Goal: Task Accomplishment & Management: Manage account settings

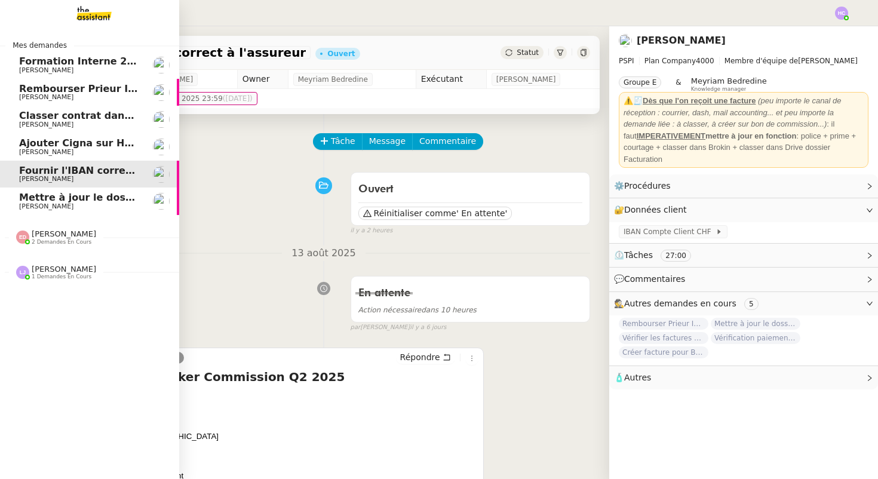
click at [48, 202] on span "Mettre à jour le dossier sinistre" at bounding box center [104, 197] width 170 height 11
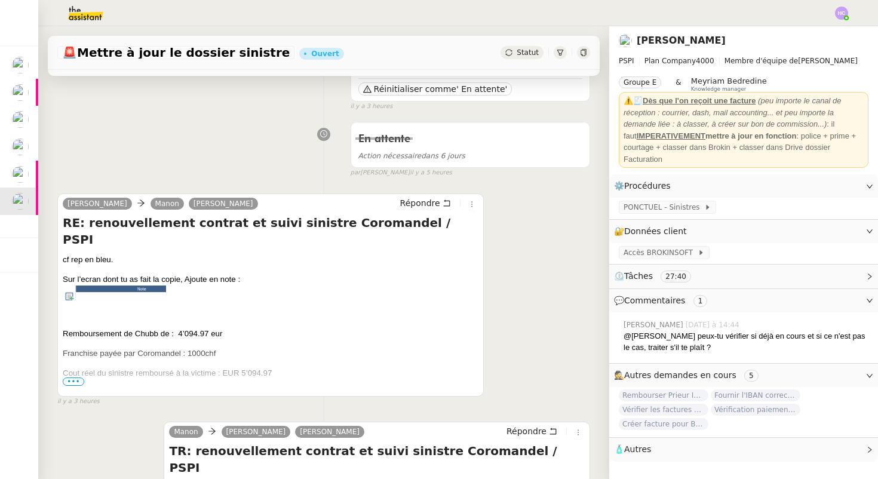
scroll to position [134, 0]
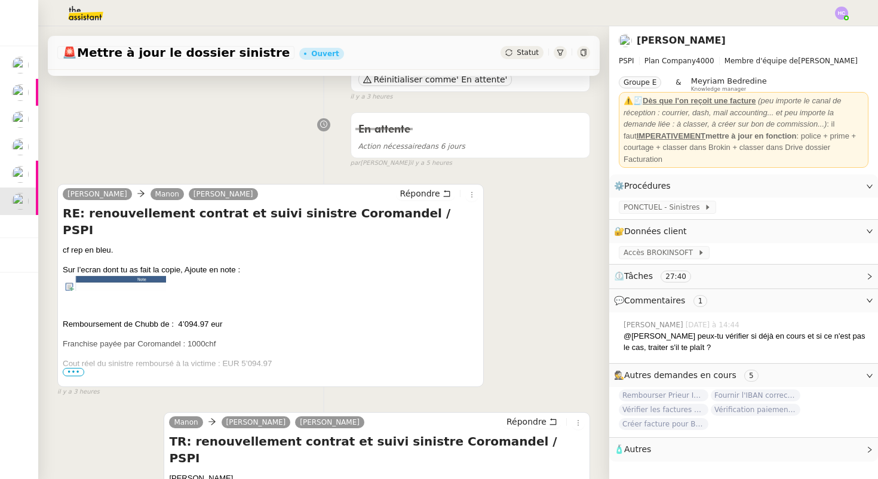
click at [109, 276] on img at bounding box center [114, 284] width 103 height 16
click at [79, 368] on span "•••" at bounding box center [73, 372] width 21 height 8
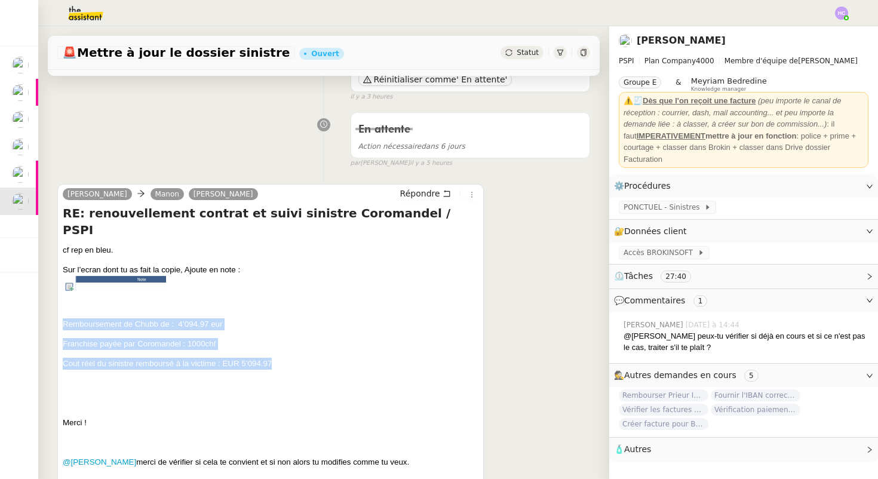
drag, startPoint x: 276, startPoint y: 346, endPoint x: 64, endPoint y: 311, distance: 215.5
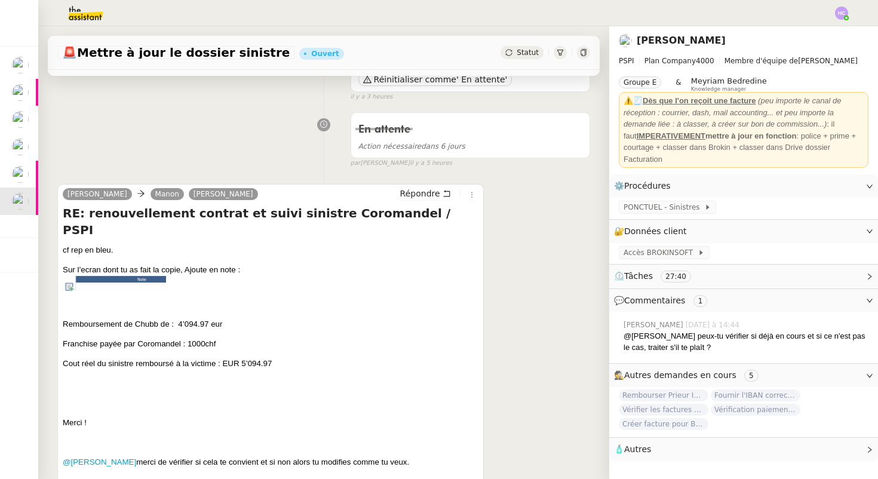
click at [245, 318] on p "Remboursement de Chubb de : 4’094.97 eur" at bounding box center [271, 324] width 416 height 12
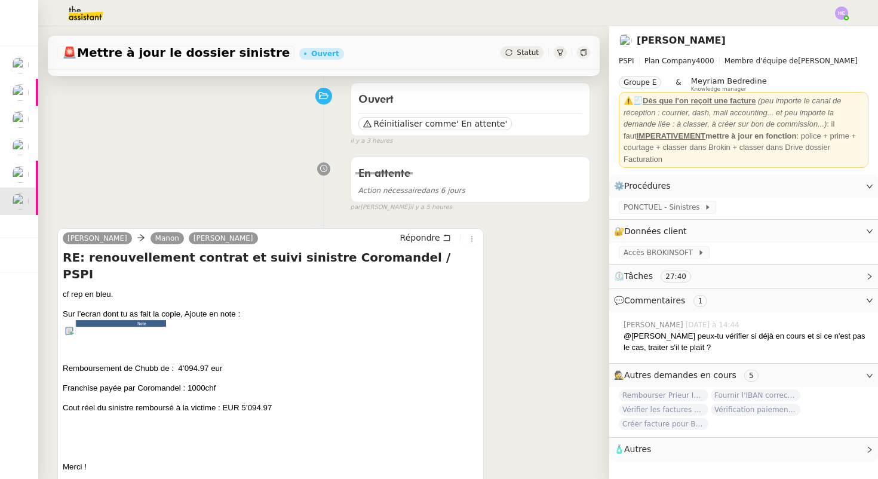
scroll to position [88, 0]
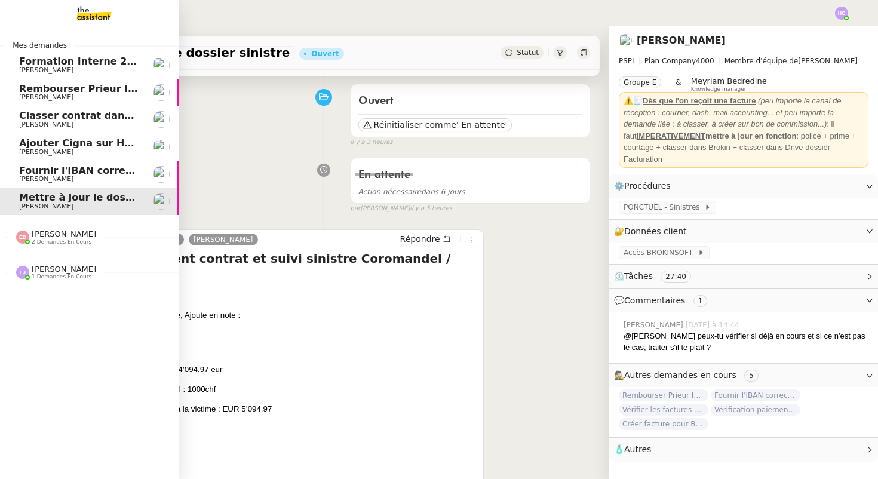
click at [53, 146] on span "Ajouter Cigna sur Hubspot" at bounding box center [90, 142] width 143 height 11
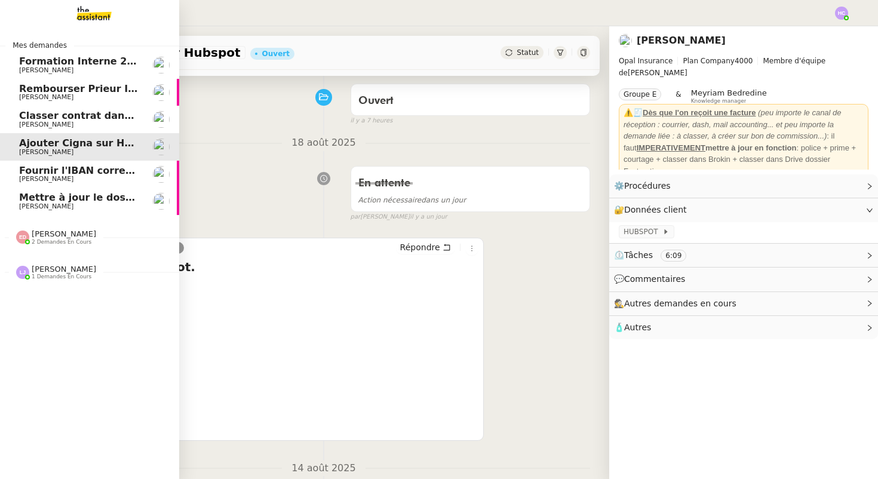
click at [47, 171] on span "Fournir l'IBAN correct à l'assureur" at bounding box center [110, 170] width 183 height 11
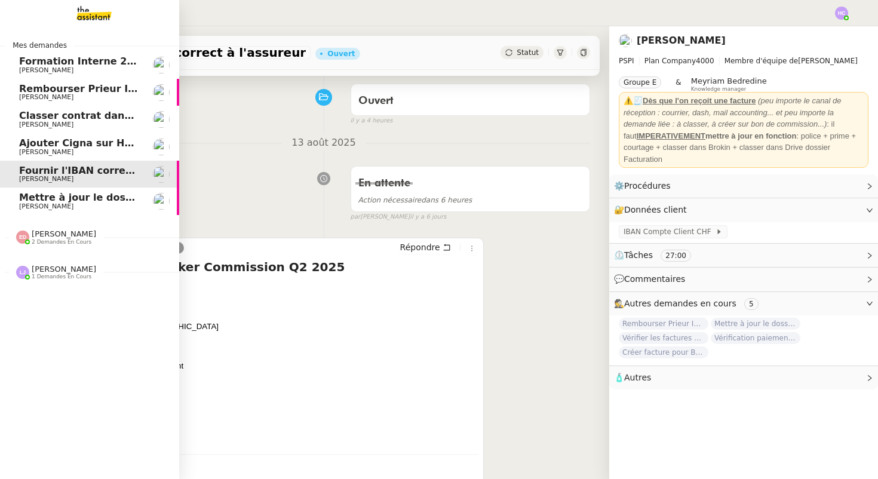
click at [85, 140] on span "Ajouter Cigna sur Hubspot" at bounding box center [90, 142] width 143 height 11
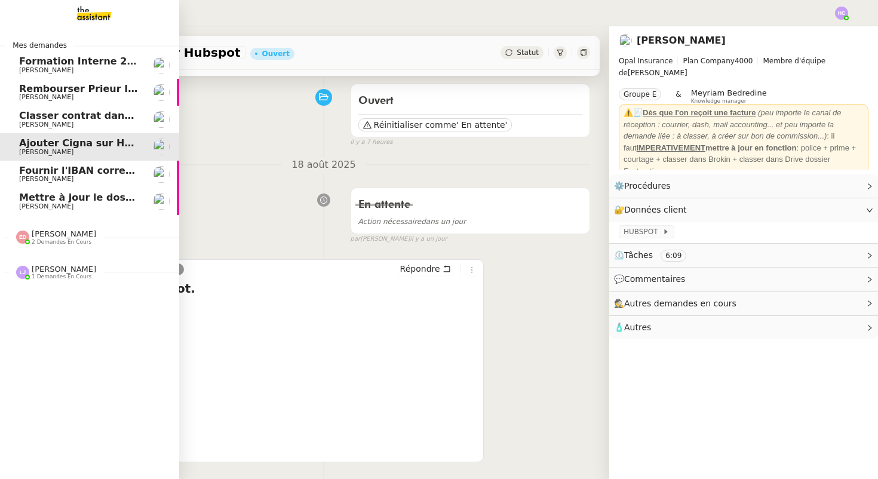
click at [67, 119] on span "Classer contrat dans TOBA" at bounding box center [91, 115] width 144 height 11
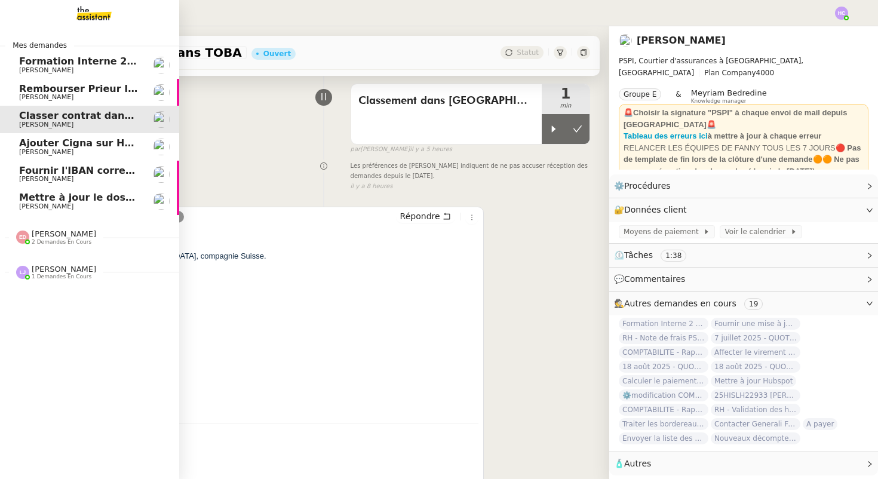
click at [107, 90] on span "Rembourser Prieur Immo SA et annuler contrat" at bounding box center [146, 88] width 254 height 11
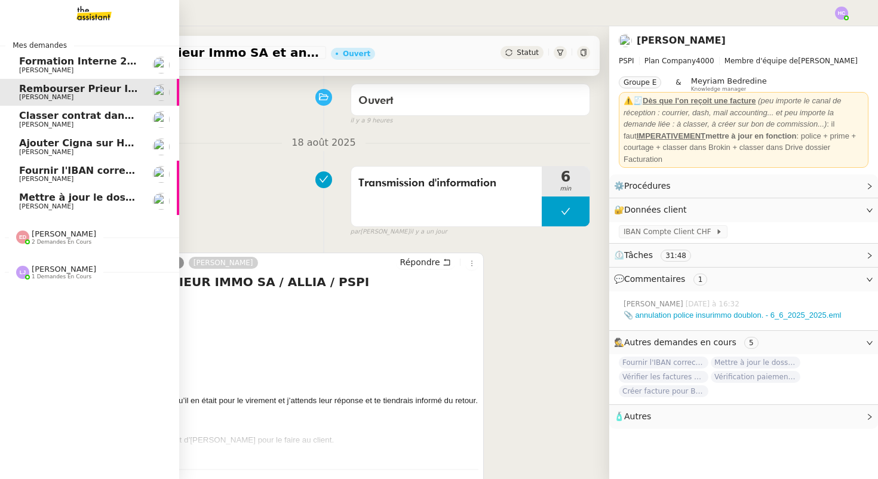
click at [82, 136] on link "Ajouter Cigna sur Hubspot [PERSON_NAME]" at bounding box center [89, 146] width 179 height 27
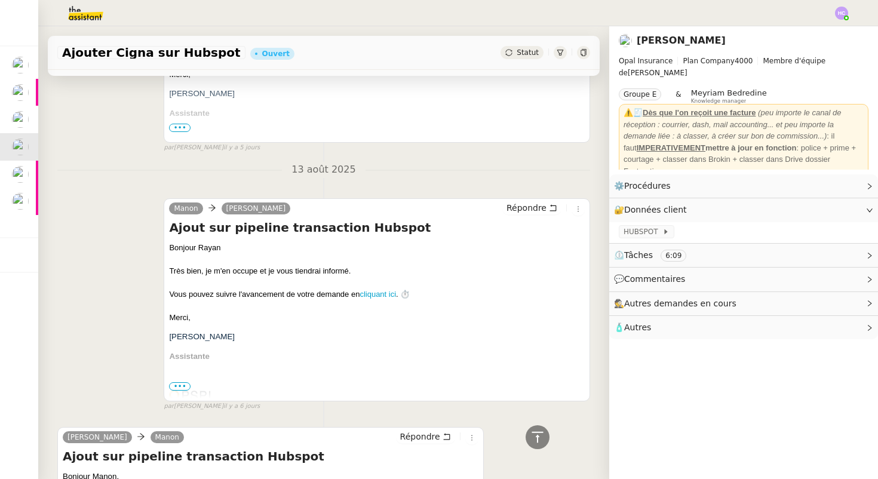
scroll to position [1291, 0]
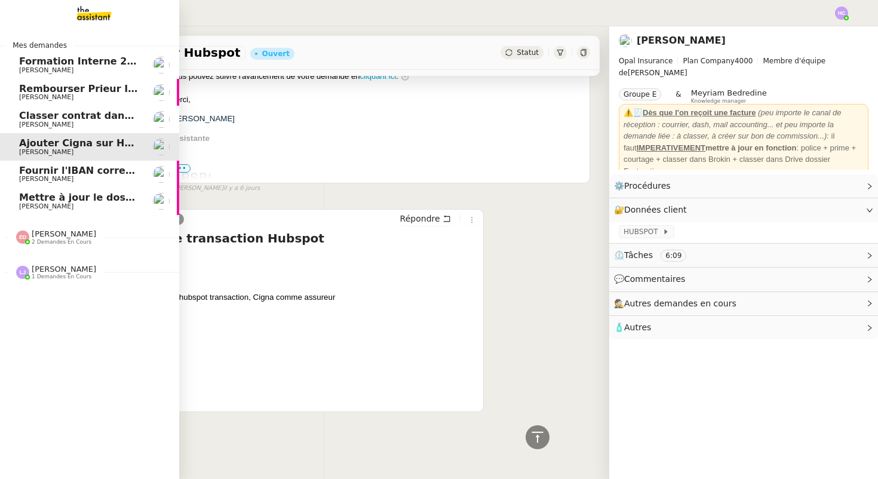
click at [90, 115] on span "Classer contrat dans TOBA" at bounding box center [91, 115] width 144 height 11
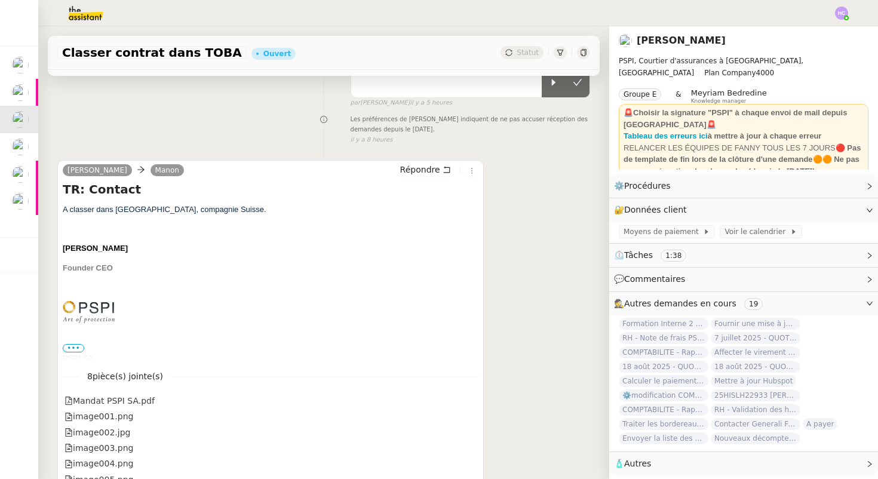
scroll to position [137, 0]
click at [826, 211] on link "Modifier" at bounding box center [837, 210] width 34 height 14
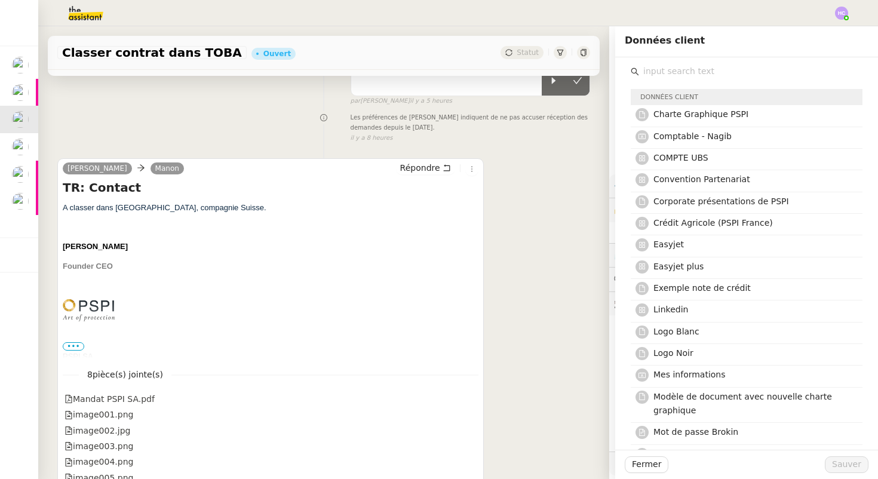
click at [687, 71] on input "text" at bounding box center [750, 71] width 223 height 16
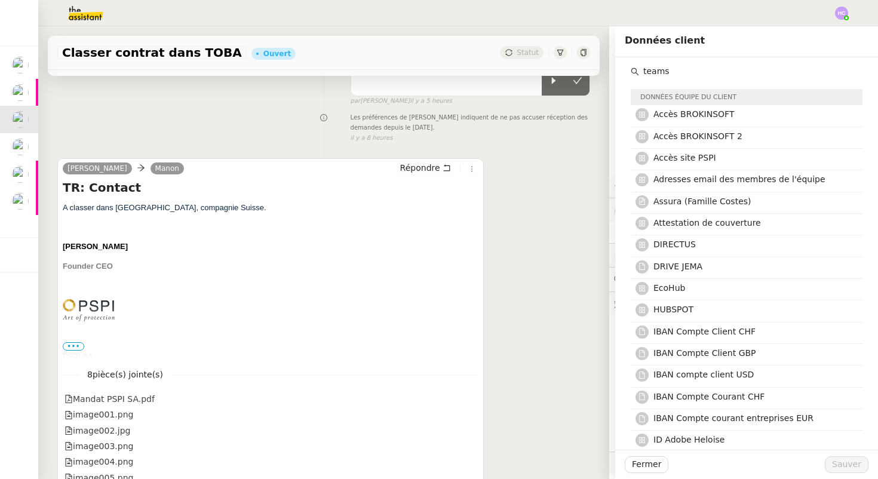
type input "teams"
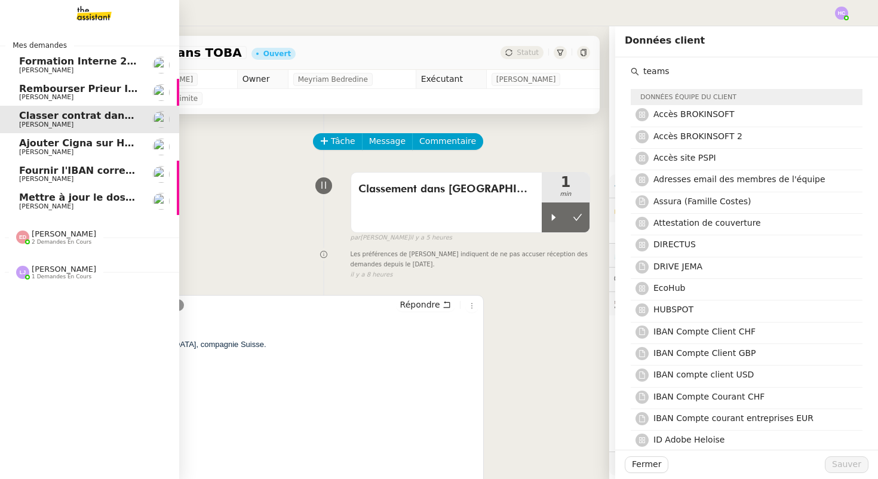
click at [57, 141] on span "Ajouter Cigna sur Hubspot" at bounding box center [90, 142] width 143 height 11
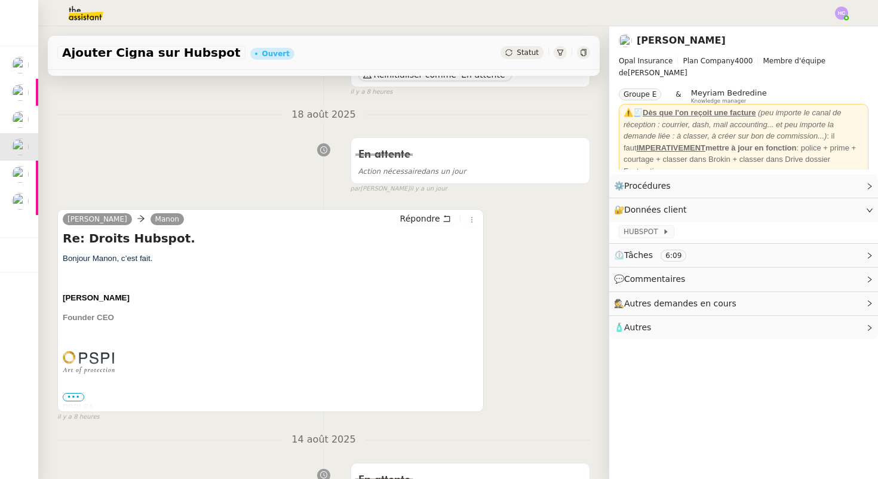
scroll to position [162, 0]
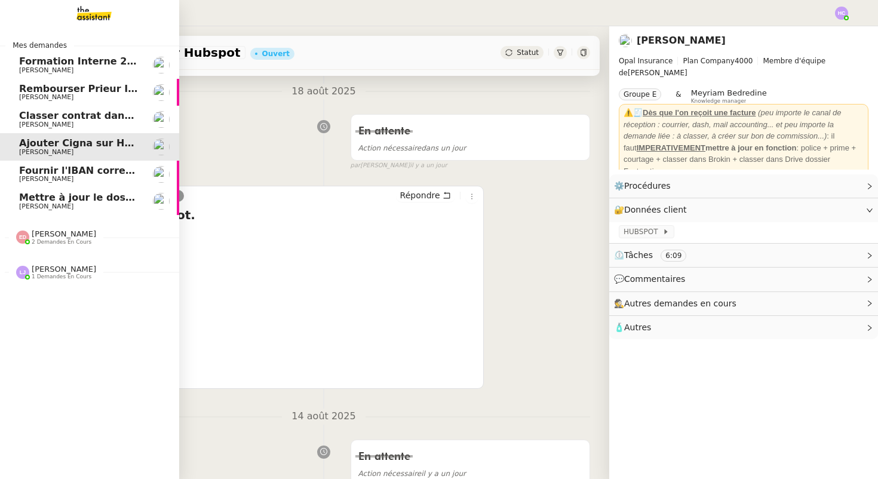
click at [58, 115] on span "Classer contrat dans TOBA" at bounding box center [91, 115] width 144 height 11
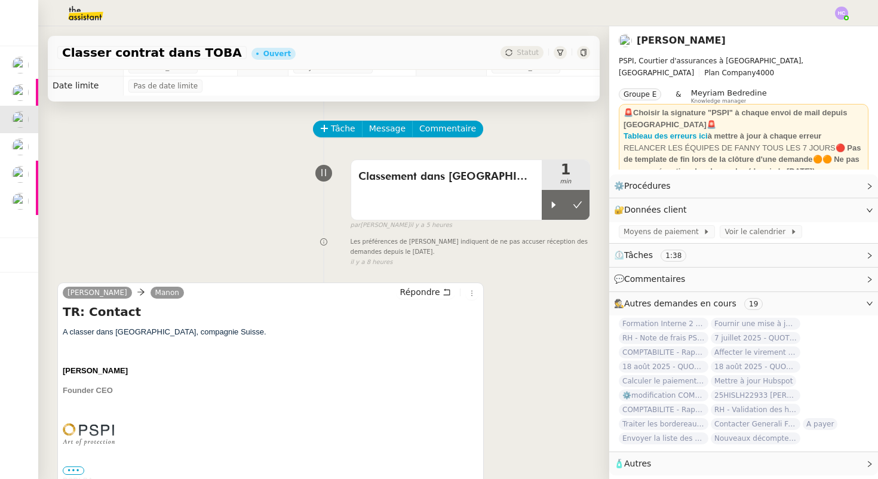
scroll to position [26, 0]
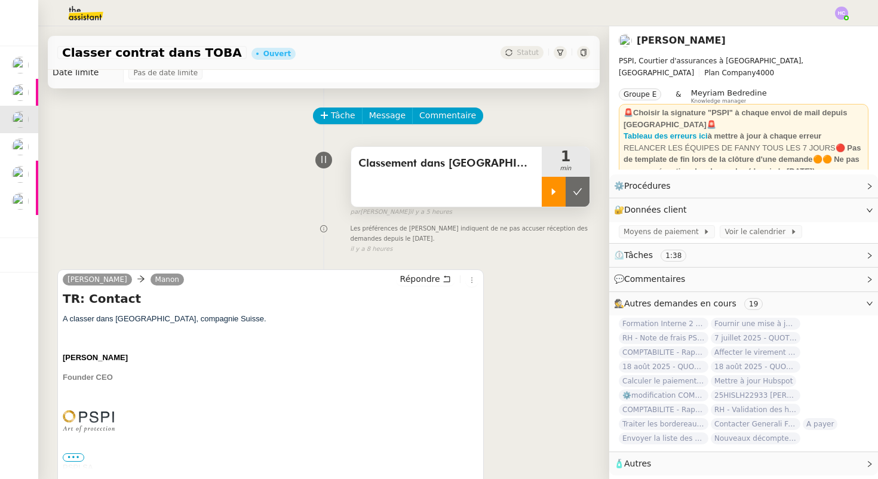
click at [557, 193] on icon at bounding box center [554, 192] width 10 height 10
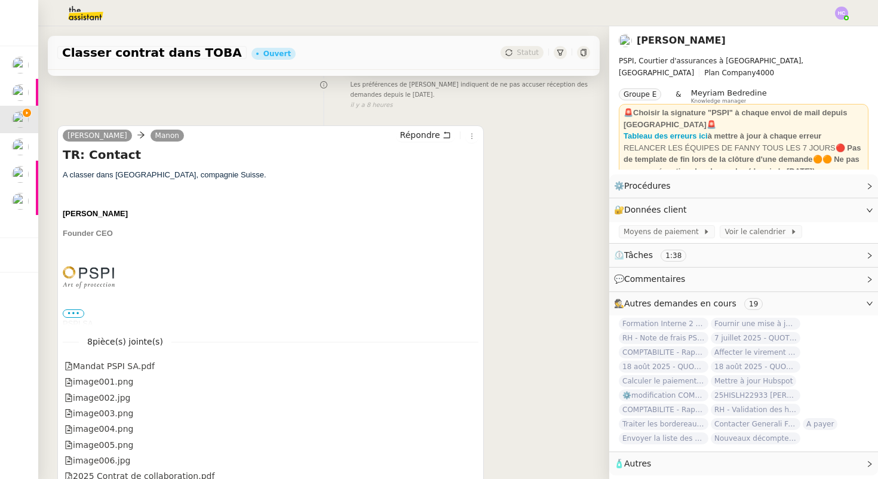
scroll to position [245, 0]
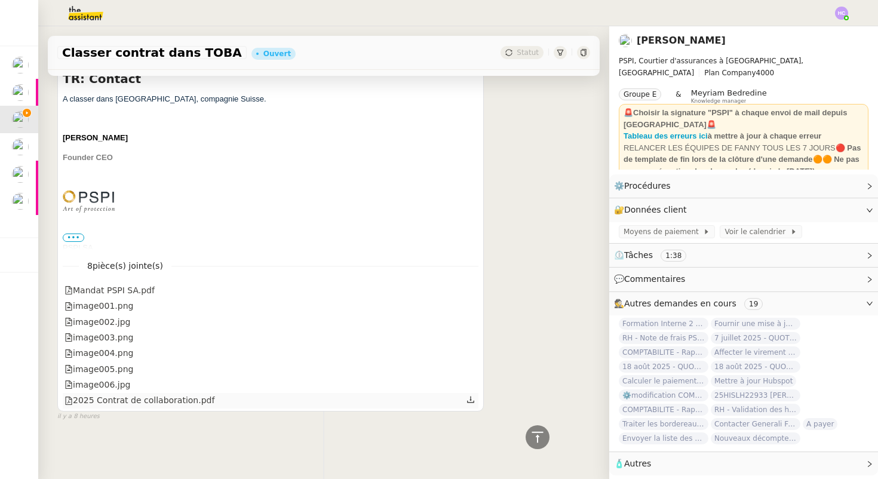
click at [471, 399] on icon at bounding box center [470, 399] width 8 height 8
click at [468, 285] on icon at bounding box center [470, 289] width 8 height 8
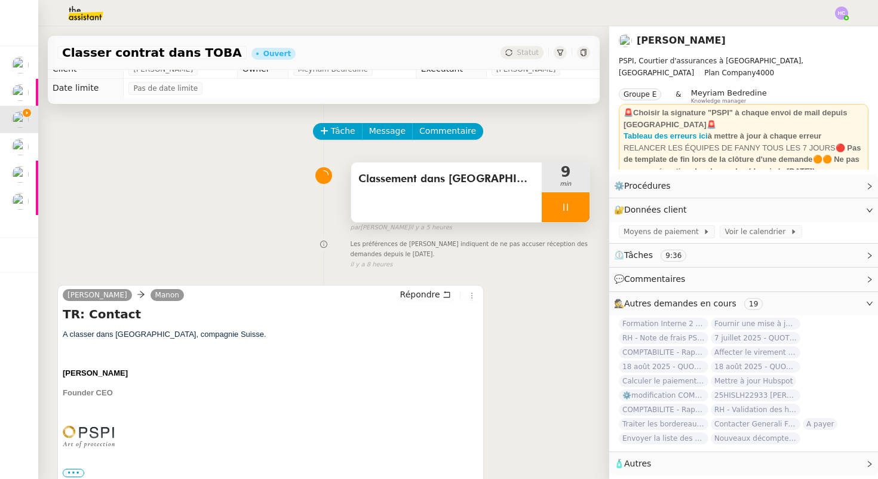
scroll to position [0, 0]
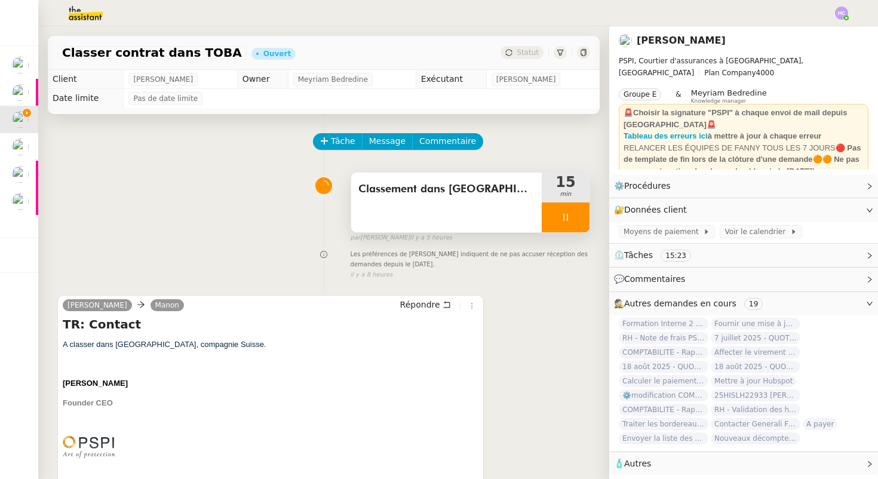
click at [585, 216] on div at bounding box center [566, 217] width 48 height 30
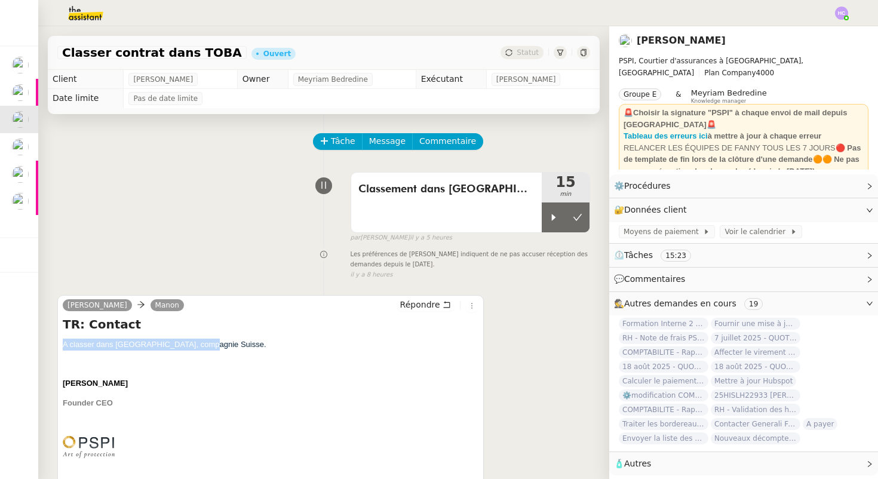
drag, startPoint x: 206, startPoint y: 344, endPoint x: 66, endPoint y: 348, distance: 140.4
click at [65, 348] on p "A classer dans [GEOGRAPHIC_DATA], compagnie Suisse." at bounding box center [271, 345] width 416 height 12
click at [63, 346] on span "A classer dans [GEOGRAPHIC_DATA], compagnie Suisse." at bounding box center [165, 344] width 204 height 9
drag, startPoint x: 63, startPoint y: 346, endPoint x: 205, endPoint y: 346, distance: 142.1
click at [205, 346] on span "A classer dans [GEOGRAPHIC_DATA], compagnie Suisse." at bounding box center [165, 344] width 204 height 9
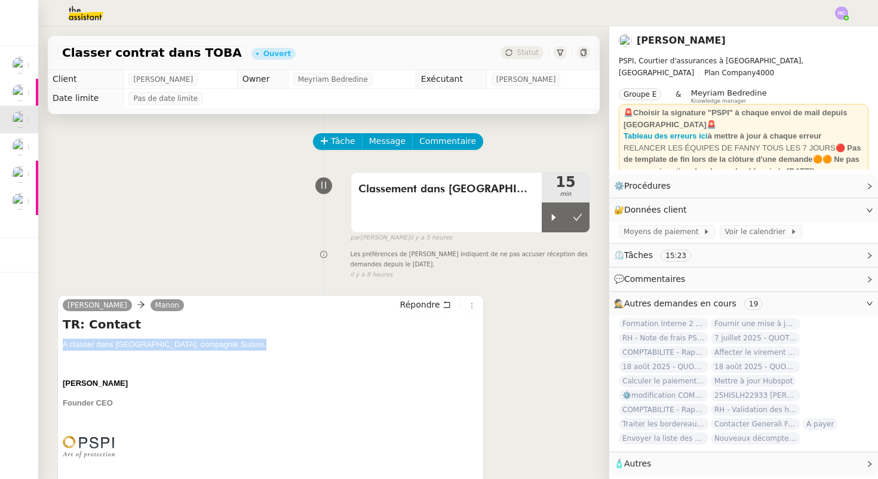
click at [210, 342] on p "A classer dans [GEOGRAPHIC_DATA], compagnie Suisse." at bounding box center [271, 345] width 416 height 12
drag, startPoint x: 210, startPoint y: 342, endPoint x: 63, endPoint y: 348, distance: 146.4
click at [63, 348] on p "A classer dans [GEOGRAPHIC_DATA], compagnie Suisse." at bounding box center [271, 345] width 416 height 12
click at [213, 341] on p "A classer dans [GEOGRAPHIC_DATA], compagnie Suisse." at bounding box center [271, 345] width 416 height 12
drag, startPoint x: 213, startPoint y: 341, endPoint x: 185, endPoint y: 352, distance: 30.6
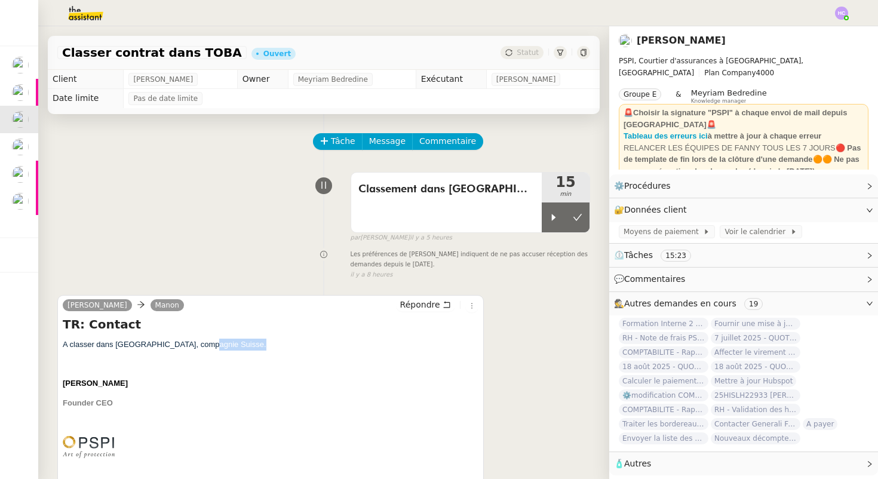
drag, startPoint x: 206, startPoint y: 345, endPoint x: 64, endPoint y: 349, distance: 141.6
click at [64, 349] on p "A classer dans [GEOGRAPHIC_DATA], compagnie Suisse." at bounding box center [271, 345] width 416 height 12
drag, startPoint x: 63, startPoint y: 345, endPoint x: 208, endPoint y: 343, distance: 145.1
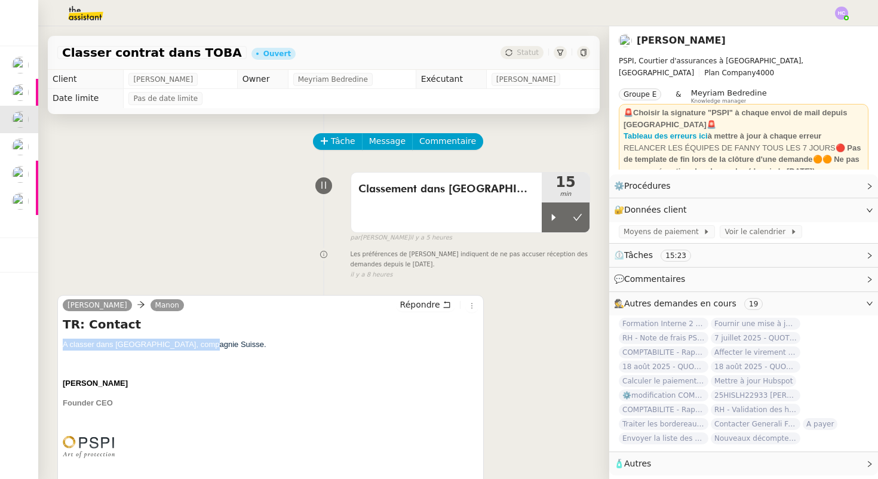
click at [208, 343] on p "A classer dans [GEOGRAPHIC_DATA], compagnie Suisse." at bounding box center [271, 345] width 416 height 12
drag, startPoint x: 208, startPoint y: 343, endPoint x: 65, endPoint y: 348, distance: 143.4
click at [65, 348] on p "A classer dans [GEOGRAPHIC_DATA], compagnie Suisse." at bounding box center [271, 345] width 416 height 12
drag, startPoint x: 63, startPoint y: 345, endPoint x: 207, endPoint y: 348, distance: 143.3
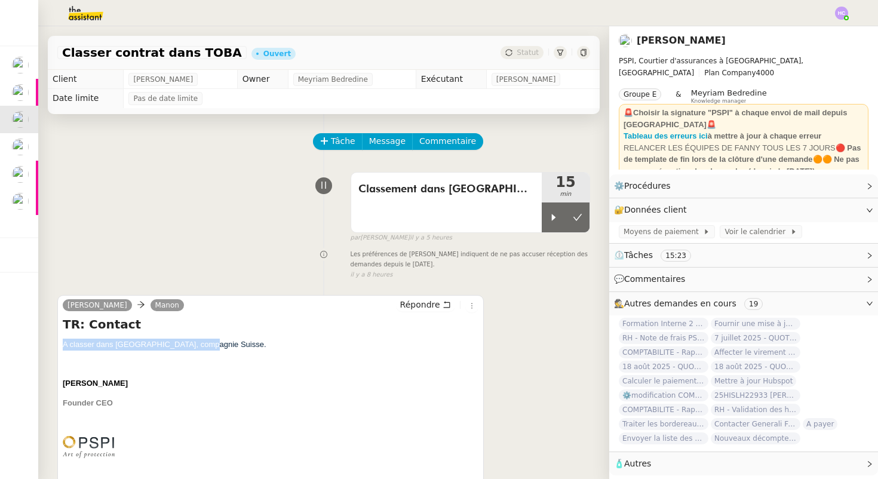
click at [207, 348] on p "A classer dans [GEOGRAPHIC_DATA], compagnie Suisse." at bounding box center [271, 345] width 416 height 12
click at [214, 342] on p "A classer dans [GEOGRAPHIC_DATA], compagnie Suisse." at bounding box center [271, 345] width 416 height 12
drag, startPoint x: 207, startPoint y: 345, endPoint x: 65, endPoint y: 345, distance: 142.1
click at [65, 345] on p "A classer dans [GEOGRAPHIC_DATA], compagnie Suisse." at bounding box center [271, 345] width 416 height 12
click at [65, 345] on span "A classer dans [GEOGRAPHIC_DATA], compagnie Suisse." at bounding box center [165, 344] width 204 height 9
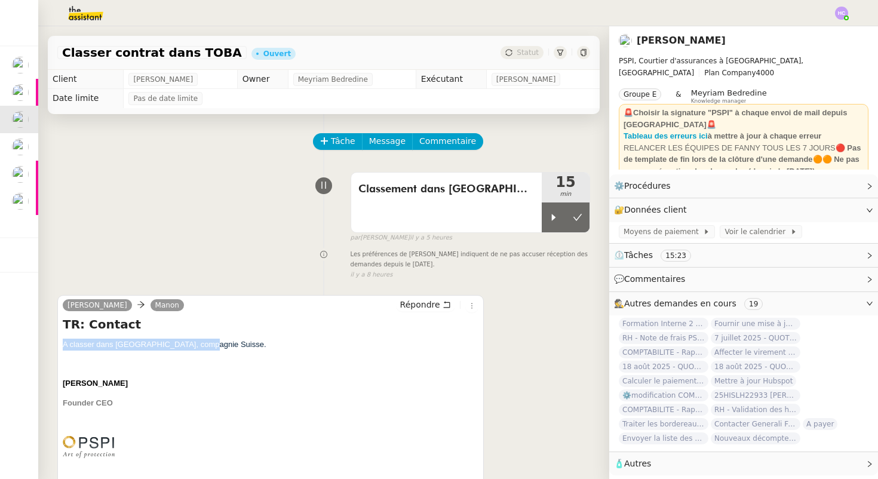
drag, startPoint x: 62, startPoint y: 343, endPoint x: 211, endPoint y: 347, distance: 148.7
click at [211, 347] on p "A classer dans [GEOGRAPHIC_DATA], compagnie Suisse." at bounding box center [271, 345] width 416 height 12
click at [209, 345] on p "A classer dans [GEOGRAPHIC_DATA], compagnie Suisse." at bounding box center [271, 345] width 416 height 12
drag, startPoint x: 63, startPoint y: 344, endPoint x: 226, endPoint y: 350, distance: 162.5
click at [226, 350] on p "A classer dans [GEOGRAPHIC_DATA], compagnie Suisse." at bounding box center [271, 345] width 416 height 12
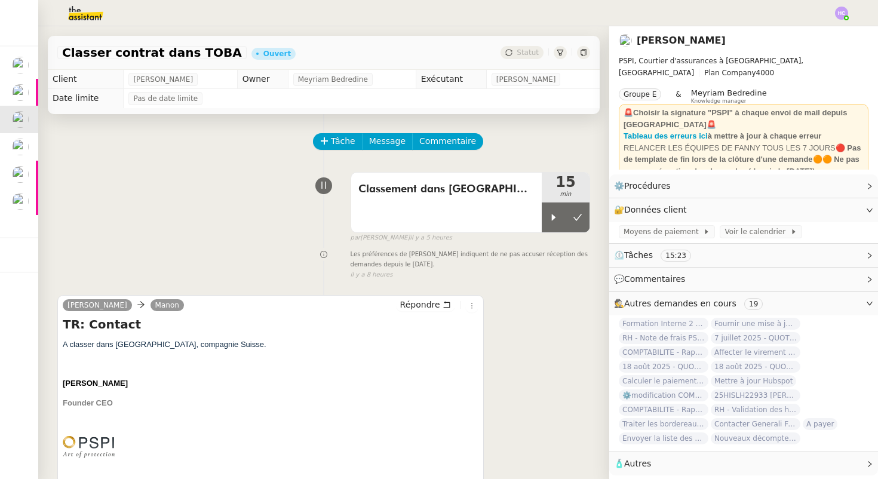
click at [214, 343] on p "A classer dans [GEOGRAPHIC_DATA], compagnie Suisse." at bounding box center [271, 345] width 416 height 12
drag, startPoint x: 207, startPoint y: 345, endPoint x: 64, endPoint y: 350, distance: 143.4
click at [64, 350] on p "A classer dans [GEOGRAPHIC_DATA], compagnie Suisse." at bounding box center [271, 345] width 416 height 12
click at [63, 346] on span "A classer dans [GEOGRAPHIC_DATA], compagnie Suisse." at bounding box center [165, 344] width 204 height 9
drag, startPoint x: 62, startPoint y: 344, endPoint x: 210, endPoint y: 343, distance: 148.1
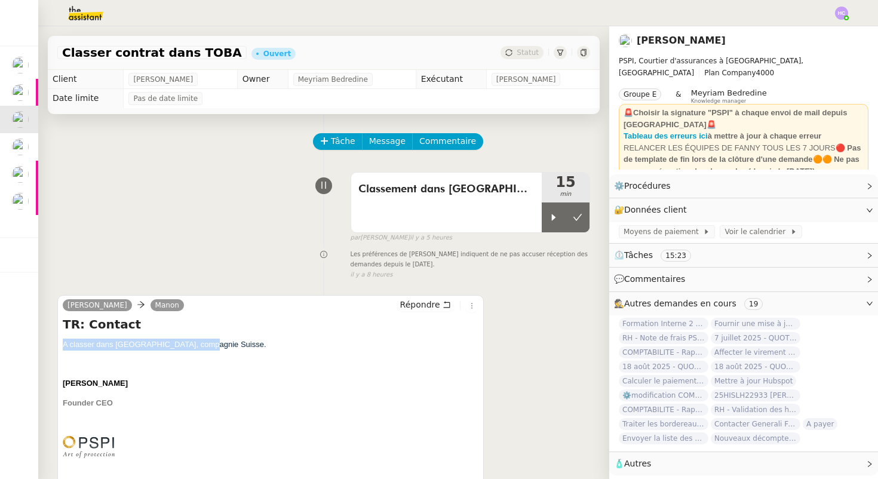
click at [210, 343] on div "[PERSON_NAME] TR: Contact A classer dans [GEOGRAPHIC_DATA], compagnie Suisse. […" at bounding box center [270, 476] width 426 height 362
click at [210, 343] on p "A classer dans [GEOGRAPHIC_DATA], compagnie Suisse." at bounding box center [271, 345] width 416 height 12
drag, startPoint x: 63, startPoint y: 343, endPoint x: 214, endPoint y: 350, distance: 151.2
click at [214, 350] on p "A classer dans [GEOGRAPHIC_DATA], compagnie Suisse." at bounding box center [271, 345] width 416 height 12
click at [185, 346] on span "A classer dans [GEOGRAPHIC_DATA], compagnie Suisse." at bounding box center [165, 344] width 204 height 9
